Goal: Information Seeking & Learning: Find specific fact

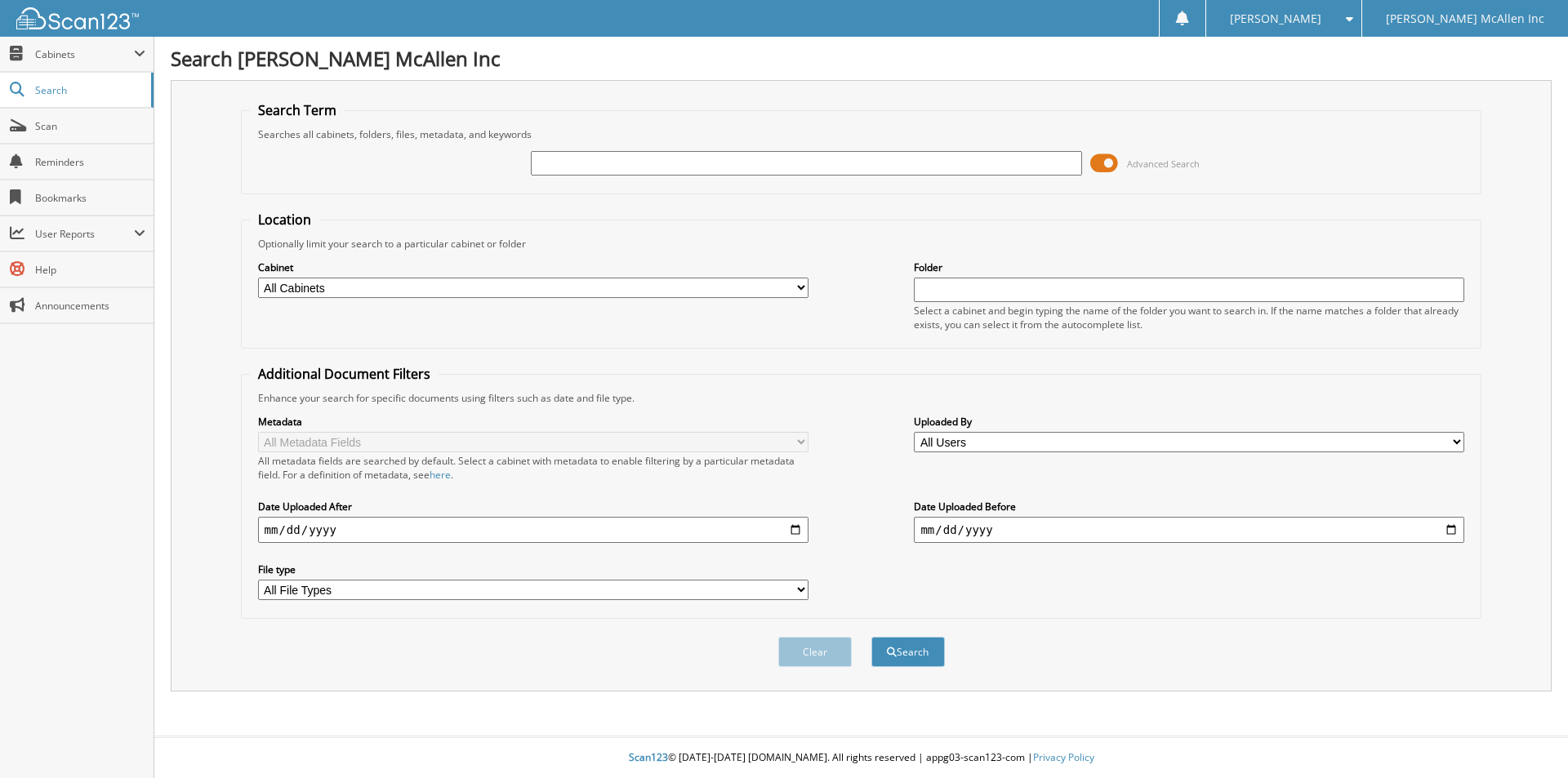
drag, startPoint x: 562, startPoint y: 171, endPoint x: 607, endPoint y: 176, distance: 45.3
click at [562, 171] on input "text" at bounding box center [806, 163] width 550 height 24
type input "LC011393"
click at [871, 637] on button "Search" at bounding box center [908, 651] width 73 height 30
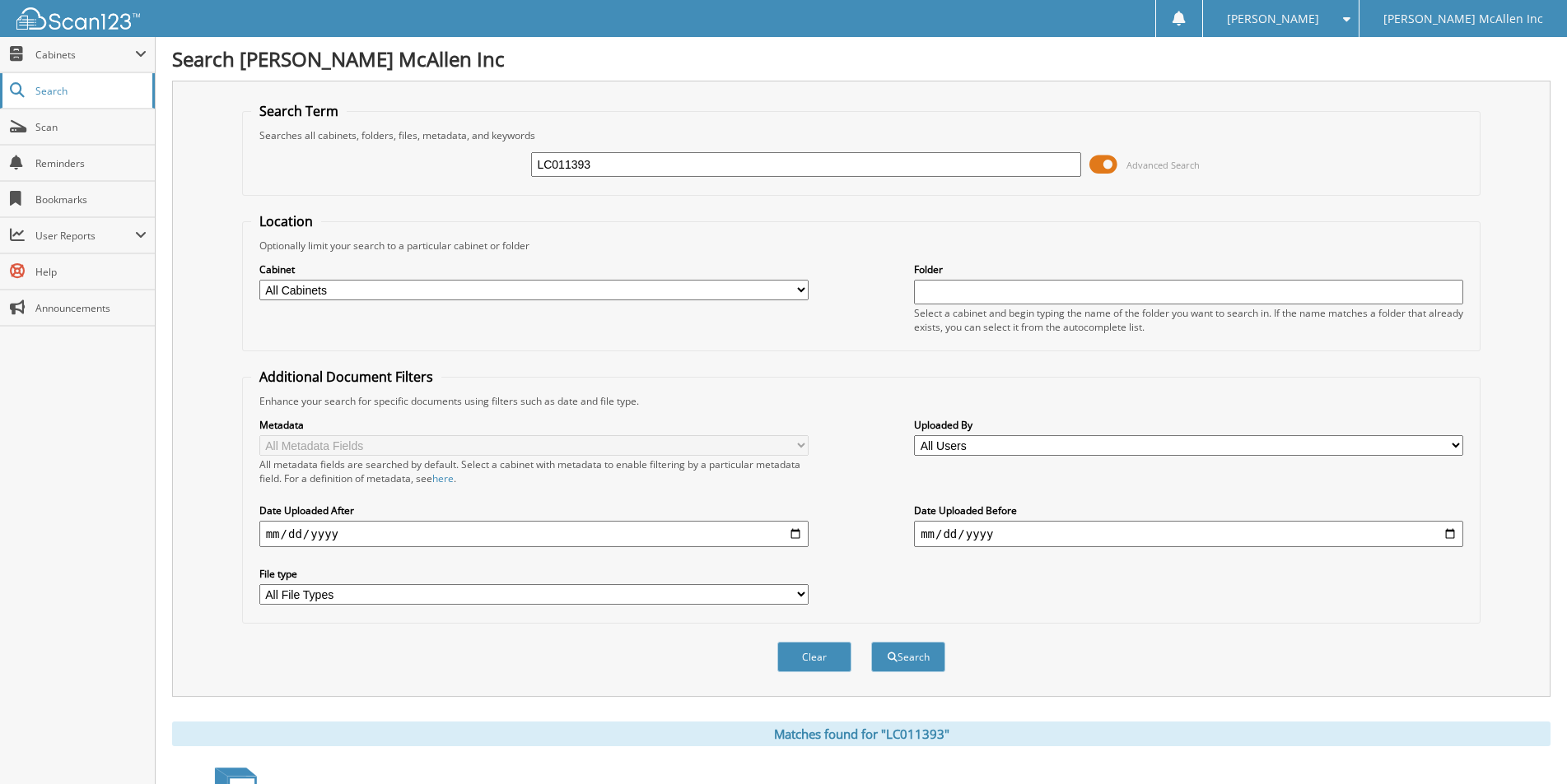
click at [49, 102] on link "Search" at bounding box center [78, 90] width 155 height 36
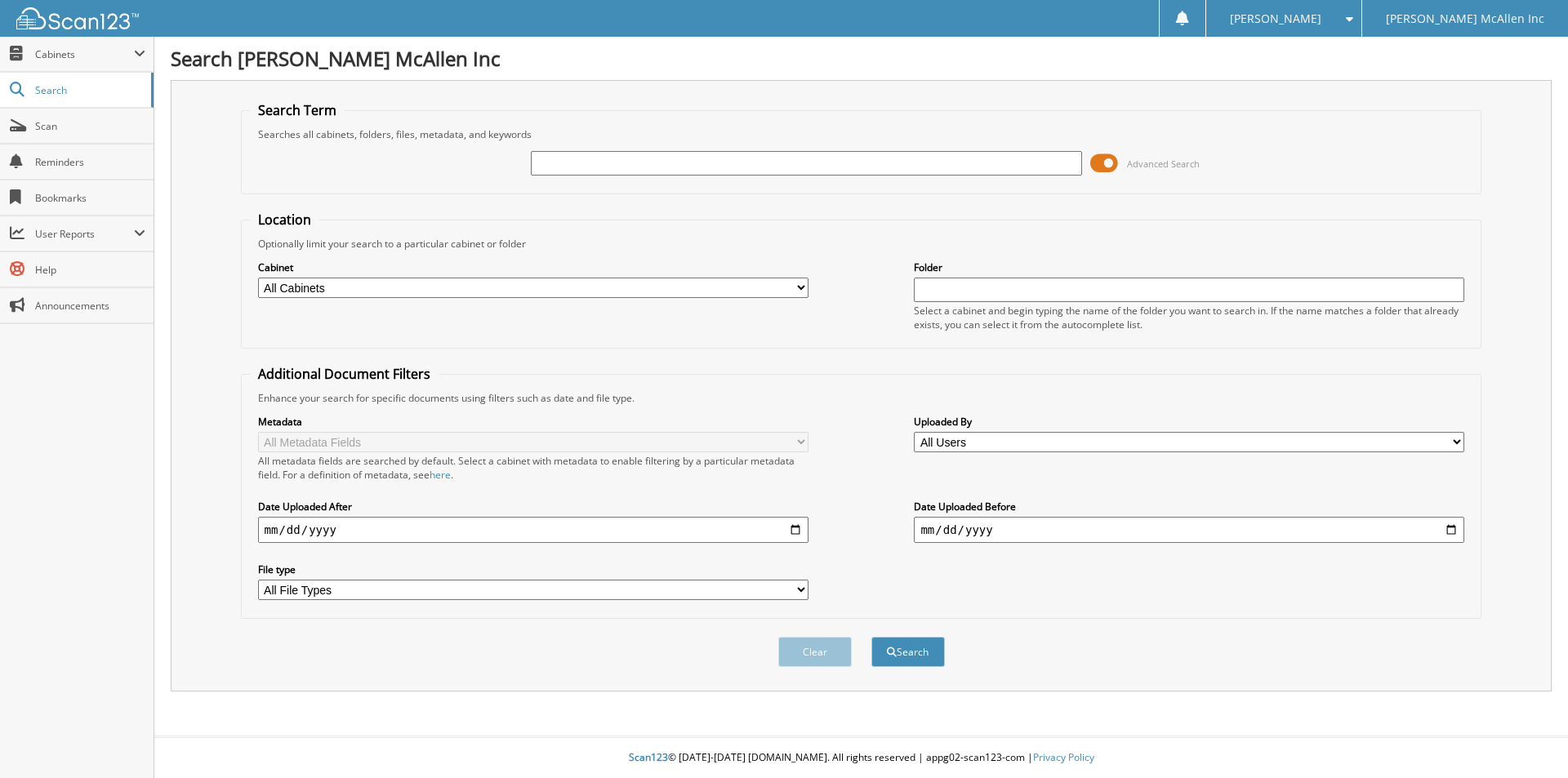
click at [596, 157] on input "text" at bounding box center [806, 163] width 550 height 24
type input "28525"
click at [871, 637] on button "Search" at bounding box center [908, 651] width 73 height 30
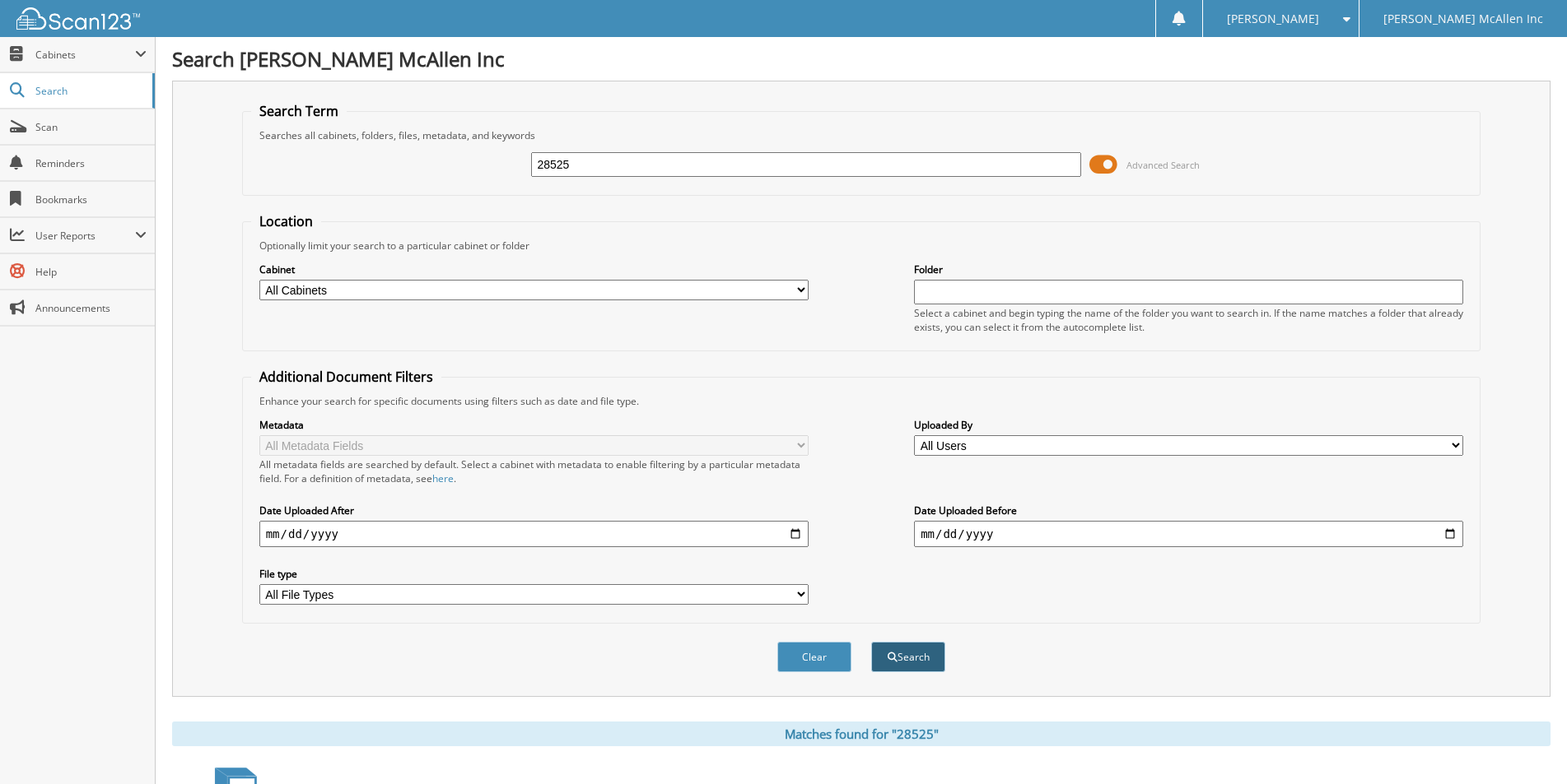
click at [917, 665] on button "Search" at bounding box center [908, 656] width 74 height 30
click at [68, 95] on span "Search" at bounding box center [89, 90] width 109 height 14
click at [76, 47] on span "Cabinets" at bounding box center [85, 54] width 99 height 14
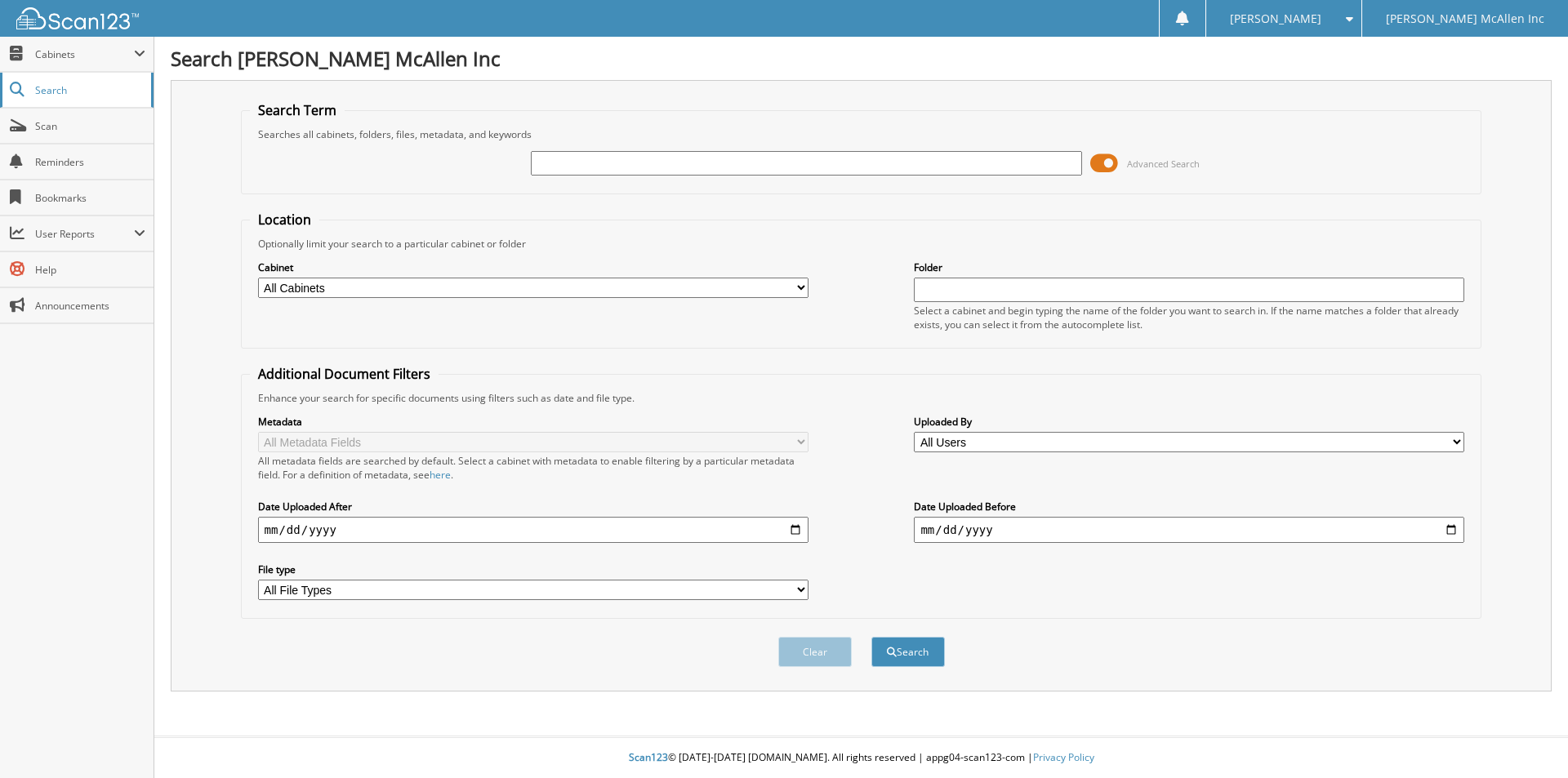
click at [67, 104] on link "Search" at bounding box center [77, 90] width 154 height 35
click at [82, 62] on span "Cabinets" at bounding box center [77, 54] width 154 height 35
click at [70, 161] on span "Search" at bounding box center [89, 160] width 108 height 14
click at [58, 61] on span "Cabinets" at bounding box center [84, 53] width 99 height 14
click at [100, 25] on img at bounding box center [77, 18] width 122 height 22
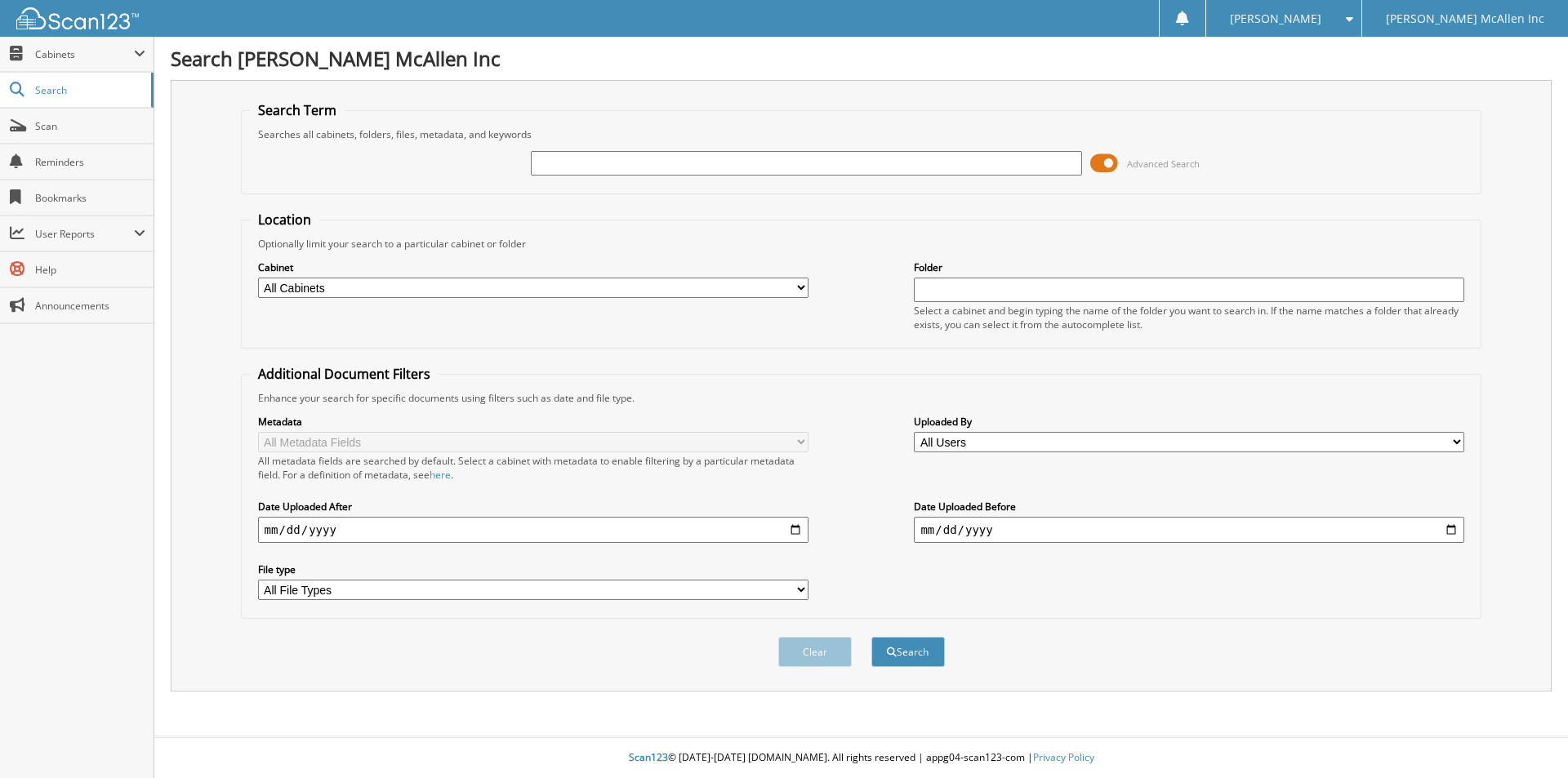
click at [474, 285] on select "All Cabinets PARTS SERVICE RO Needs Filing" at bounding box center [533, 288] width 550 height 21
select select "43227"
click at [258, 278] on select "All Cabinets PARTS SERVICE RO Needs Filing" at bounding box center [533, 288] width 550 height 21
click at [664, 160] on input "text" at bounding box center [806, 163] width 550 height 24
type input "28525"
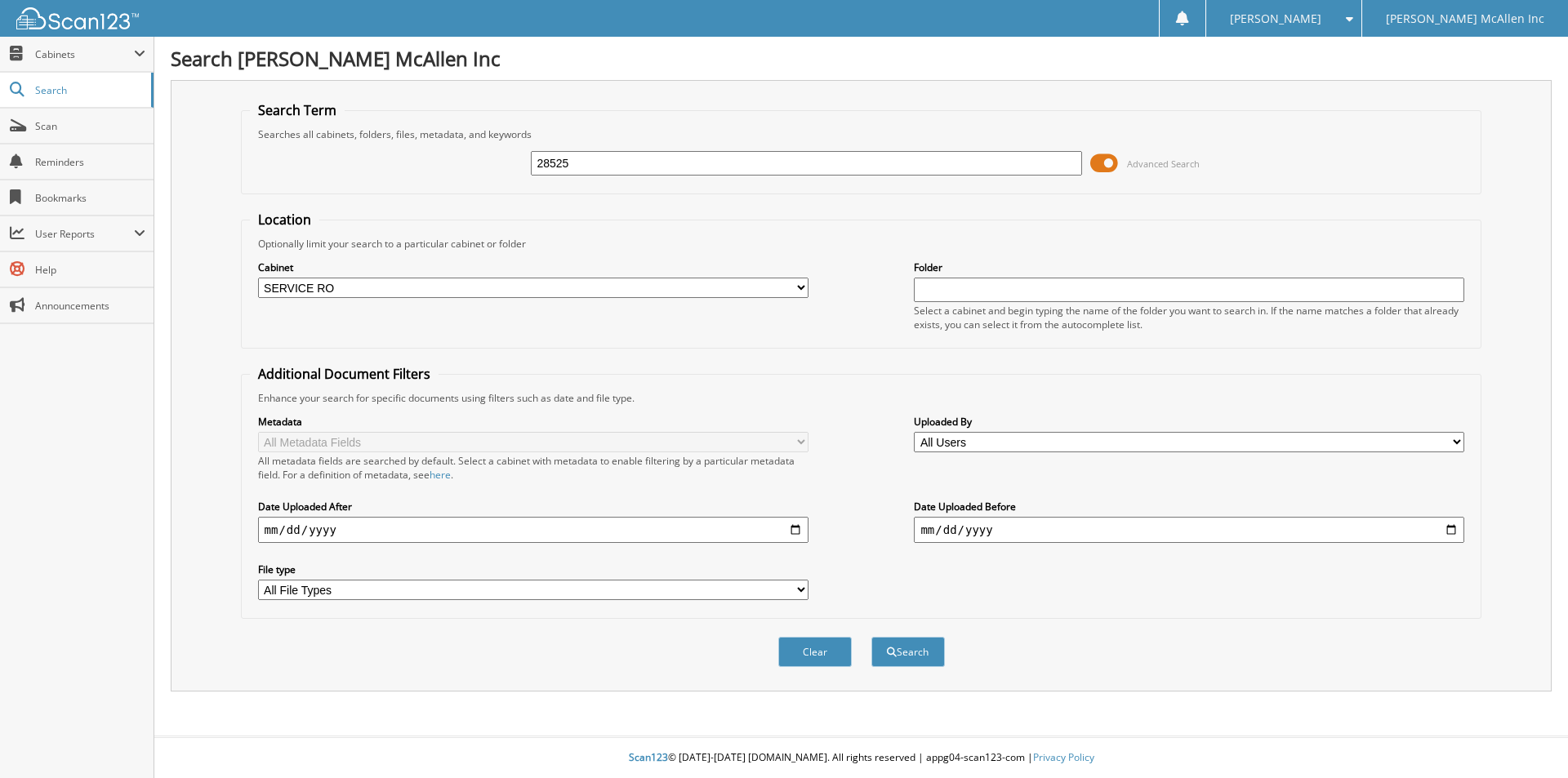
click at [871, 637] on button "Search" at bounding box center [908, 651] width 73 height 30
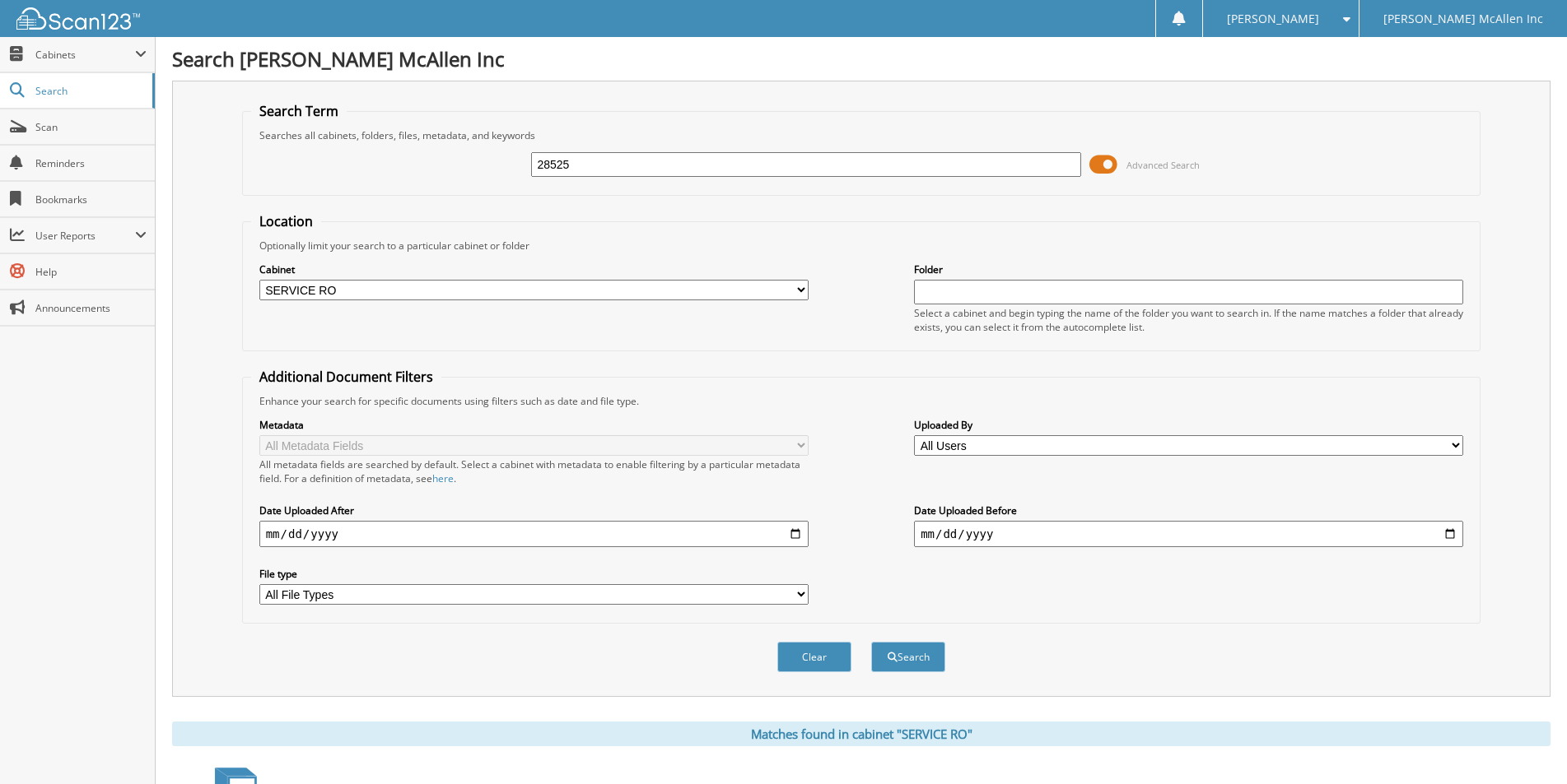
click at [953, 290] on input "text" at bounding box center [1188, 292] width 549 height 25
type input "28525"
click at [871, 642] on button "Search" at bounding box center [908, 656] width 74 height 30
click at [56, 94] on span "Search" at bounding box center [89, 90] width 109 height 14
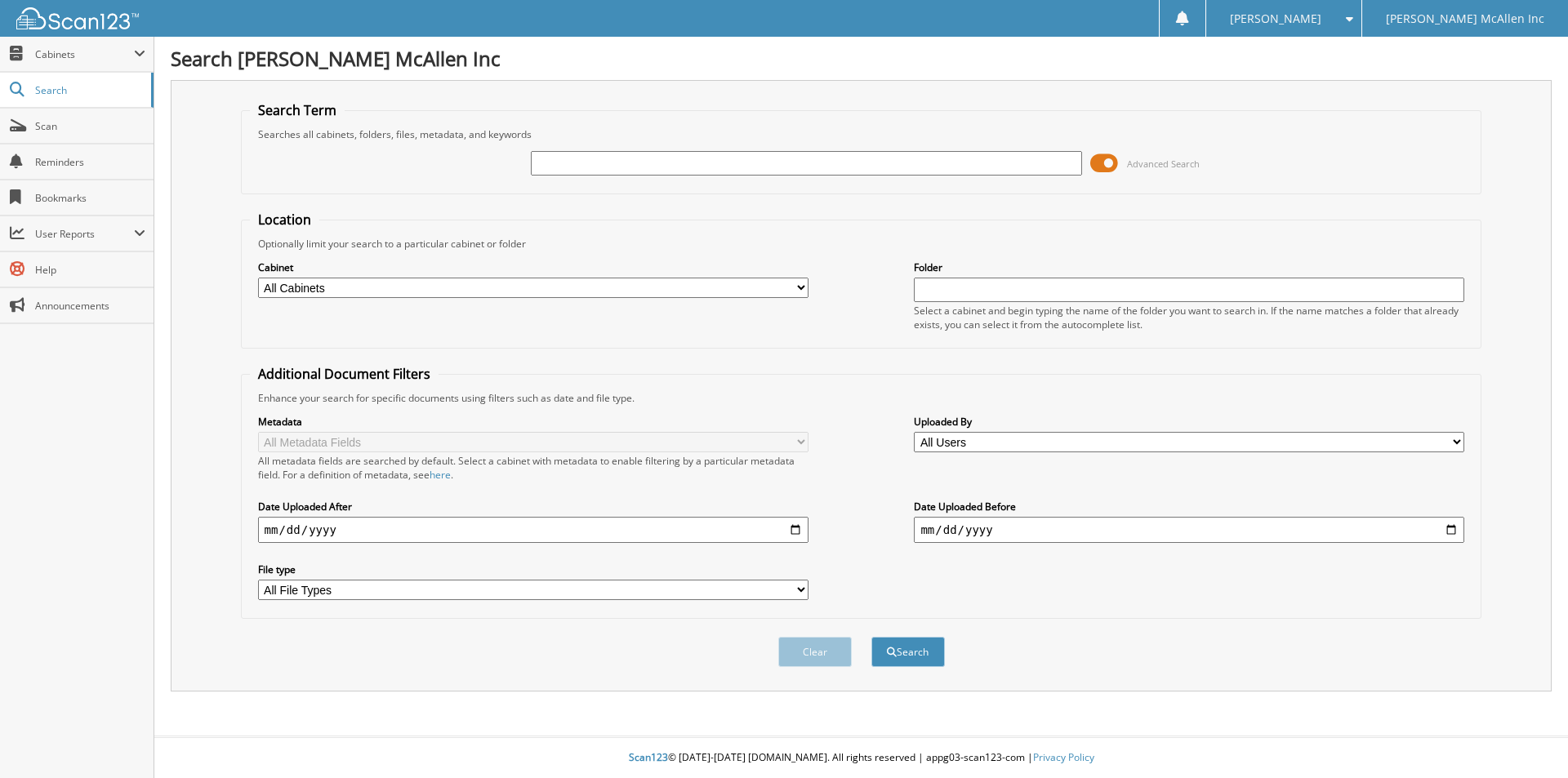
click at [974, 443] on select "All Users [PERSON_NAME] [PERSON_NAME] [PERSON_NAME] [PERSON_NAME] [PERSON_NAME]…" at bounding box center [1189, 441] width 550 height 21
click at [873, 432] on div "Metadata All Metadata Fields All metadata fields are searched by default. Selec…" at bounding box center [861, 508] width 1223 height 205
drag, startPoint x: 848, startPoint y: 264, endPoint x: 824, endPoint y: 295, distance: 39.2
click at [849, 264] on div "Cabinet All Cabinets PARTS SERVICE RO Needs Filing Folder" at bounding box center [861, 295] width 1223 height 89
drag, startPoint x: 893, startPoint y: 674, endPoint x: 910, endPoint y: 659, distance: 22.7
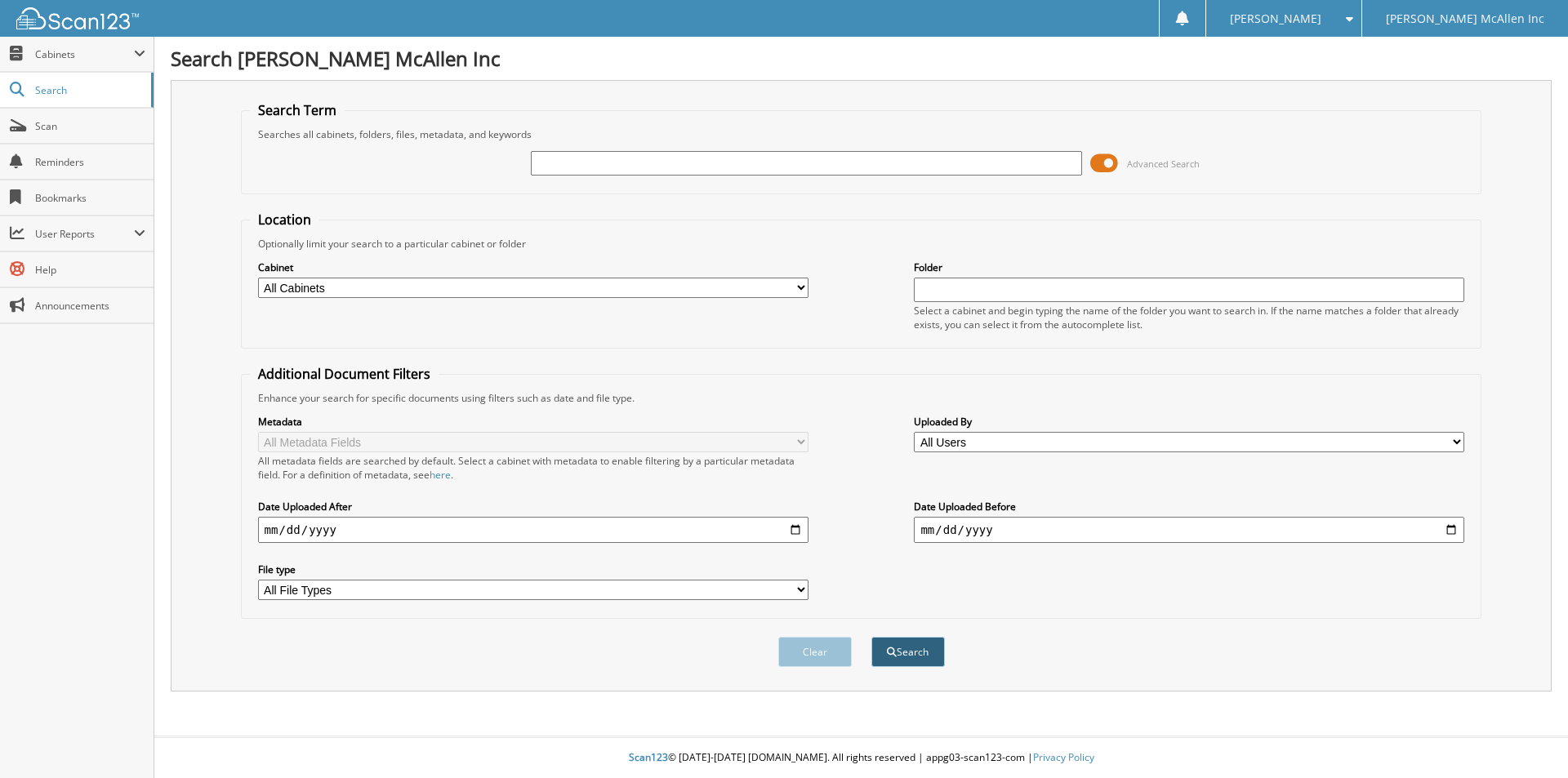
click at [896, 669] on div "Clear Search" at bounding box center [861, 651] width 1241 height 66
click at [911, 658] on button "Search" at bounding box center [908, 651] width 73 height 30
click at [600, 166] on input "text" at bounding box center [806, 163] width 550 height 24
type input "LC011393"
click at [871, 637] on button "Search" at bounding box center [908, 651] width 73 height 30
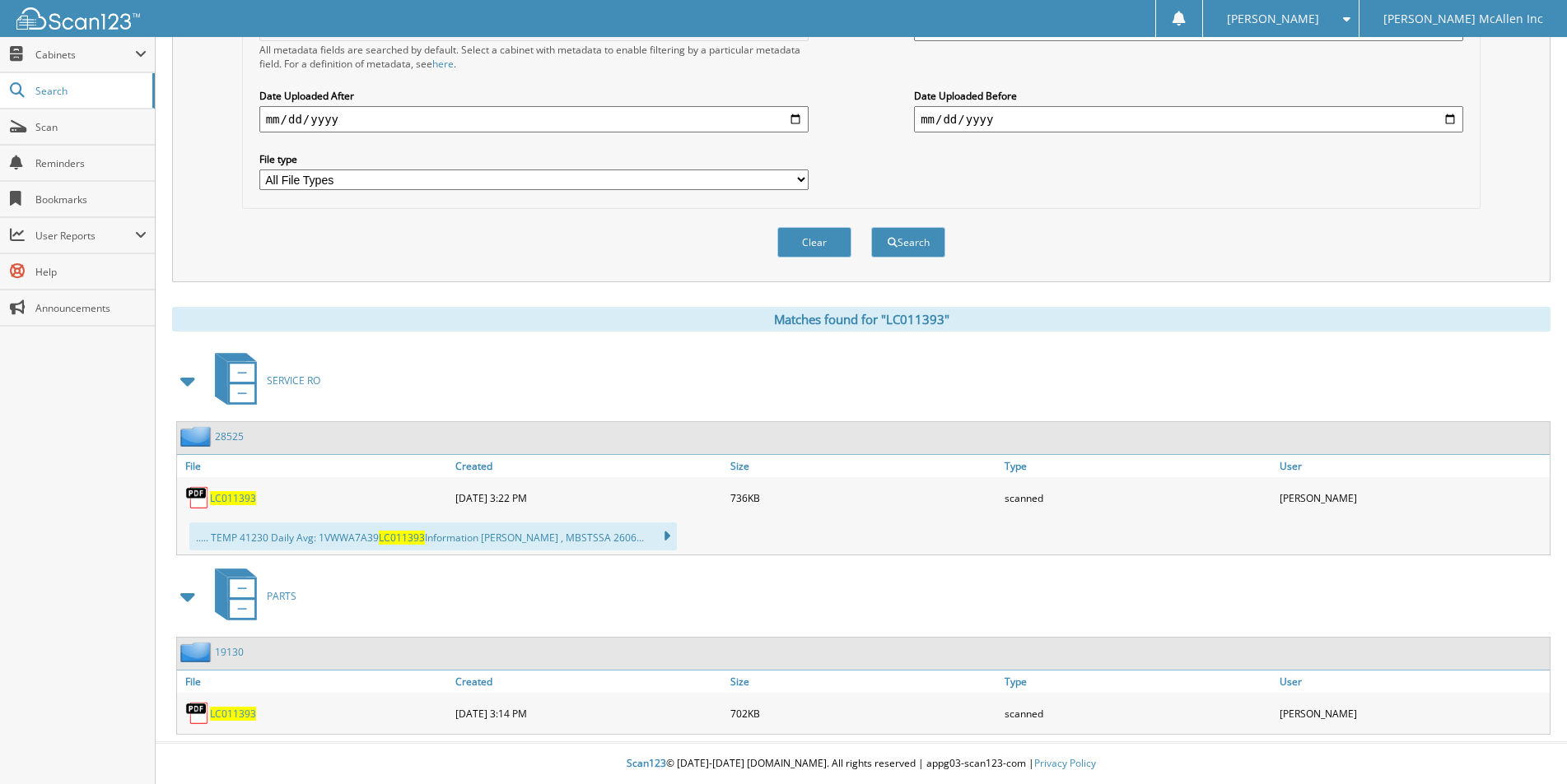
scroll to position [416, 0]
click at [233, 495] on span "LC011393" at bounding box center [233, 498] width 47 height 14
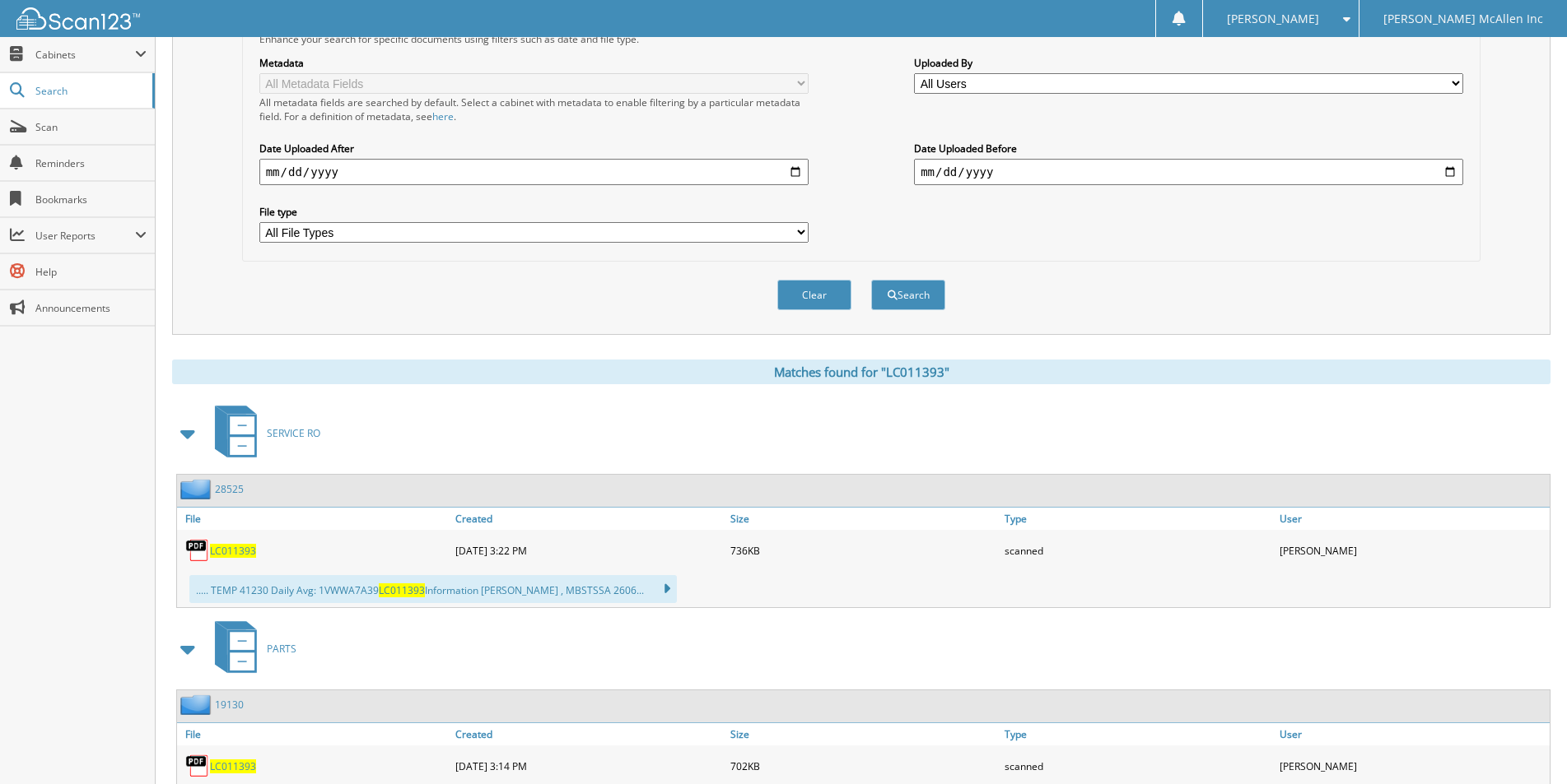
scroll to position [334, 0]
